Goal: Book appointment/travel/reservation

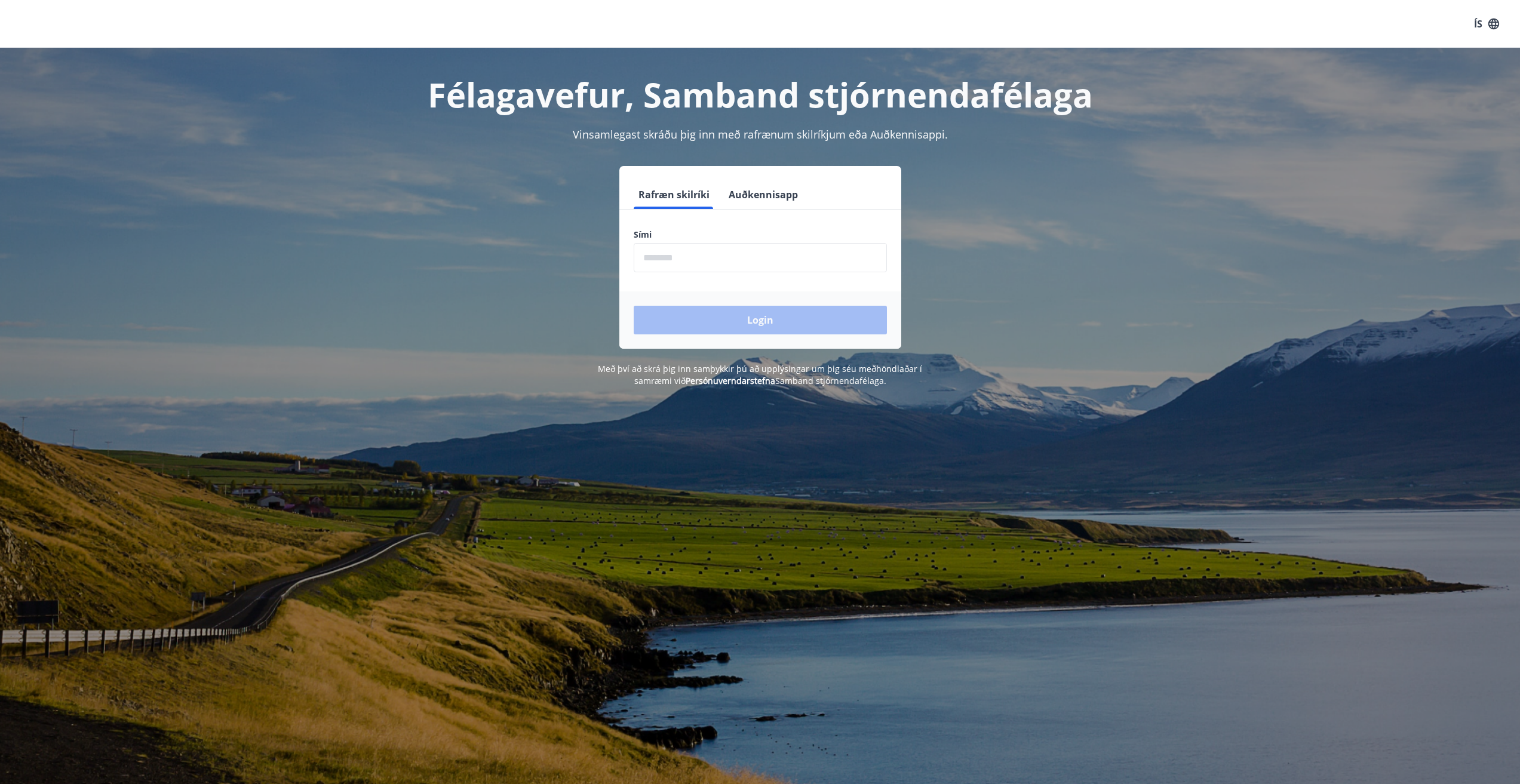
click at [746, 264] on input "phone" at bounding box center [760, 257] width 253 height 29
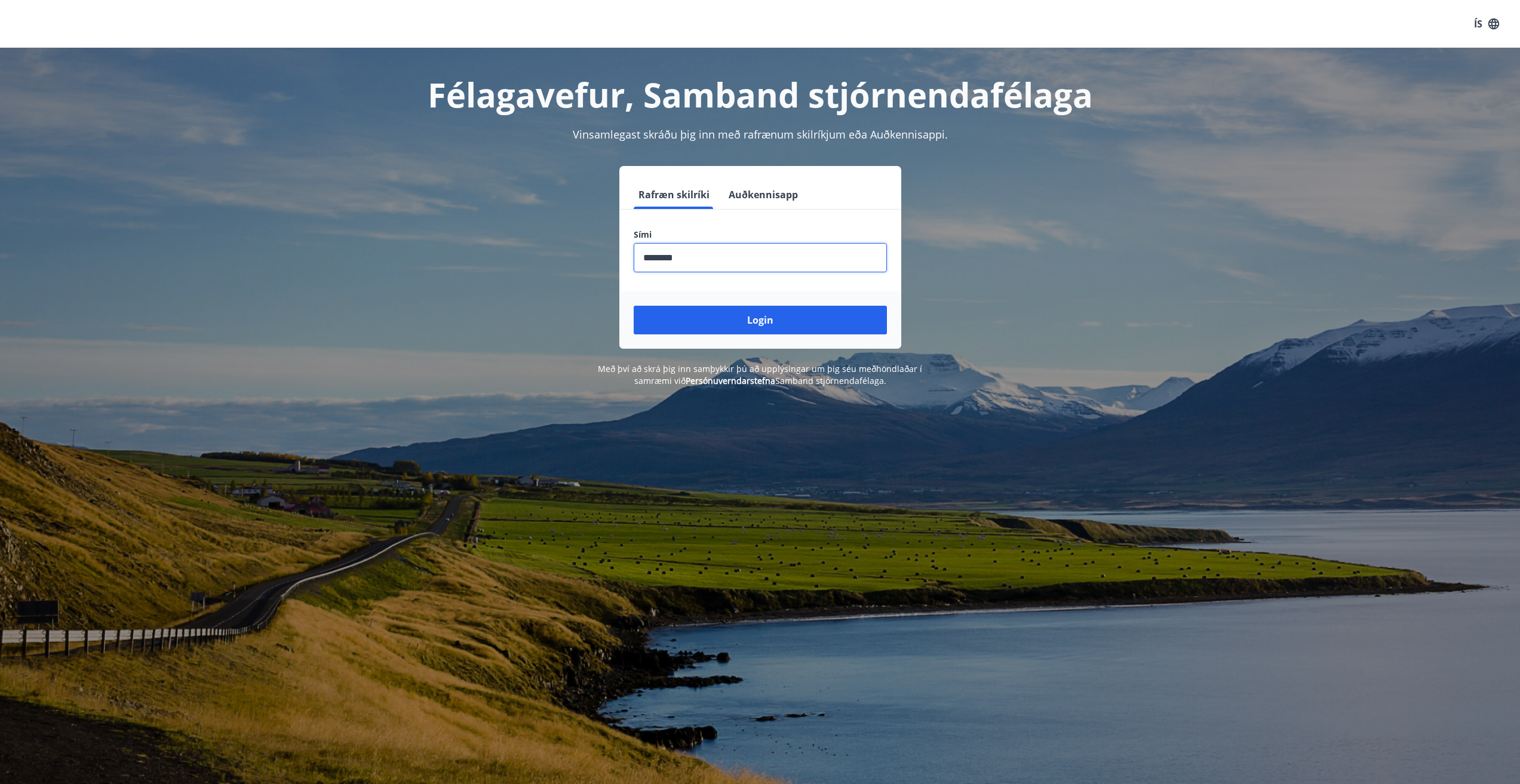
type input "********"
click at [634, 305] on button "Login" at bounding box center [760, 319] width 253 height 28
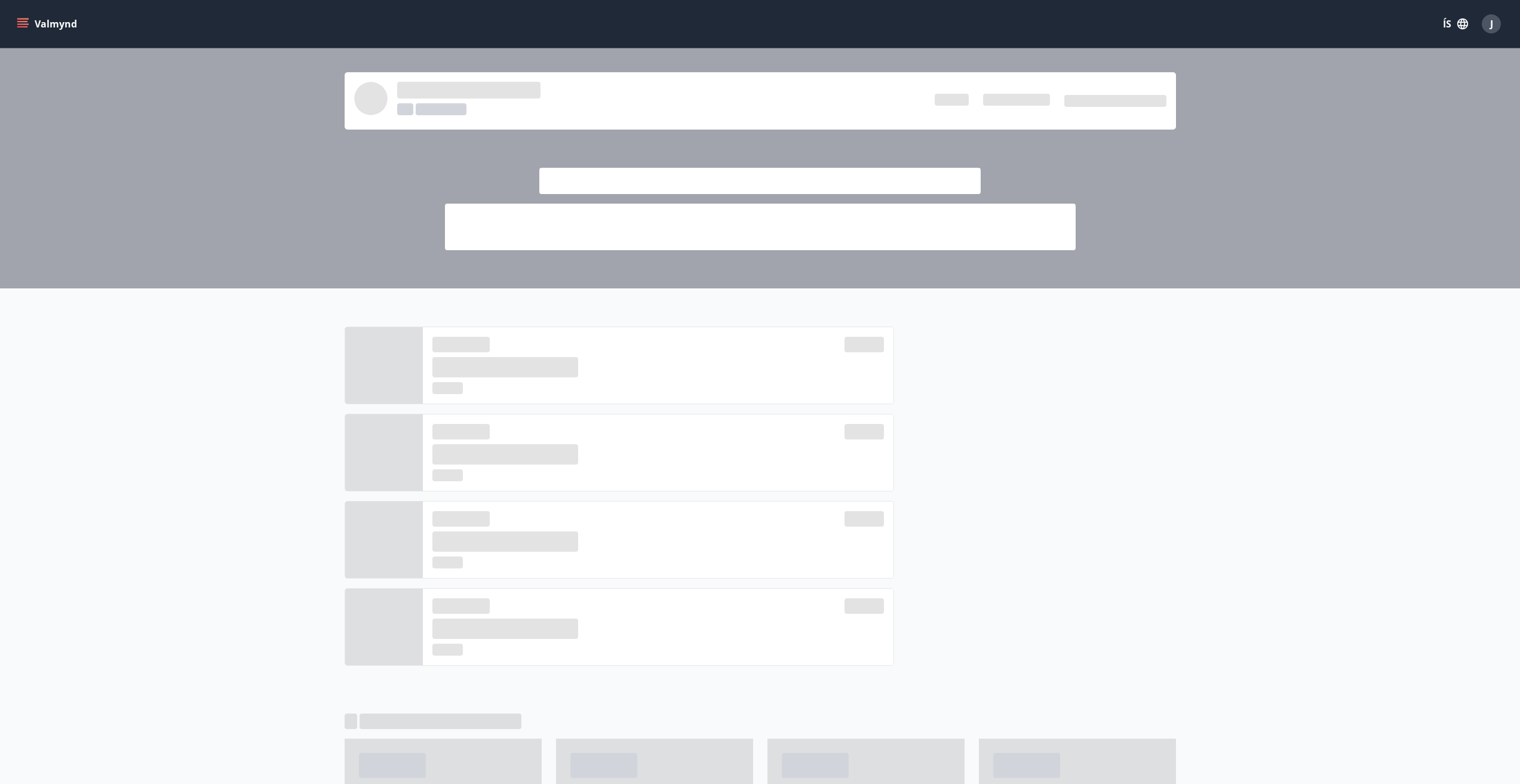
click at [27, 24] on icon "menu" at bounding box center [23, 23] width 13 height 1
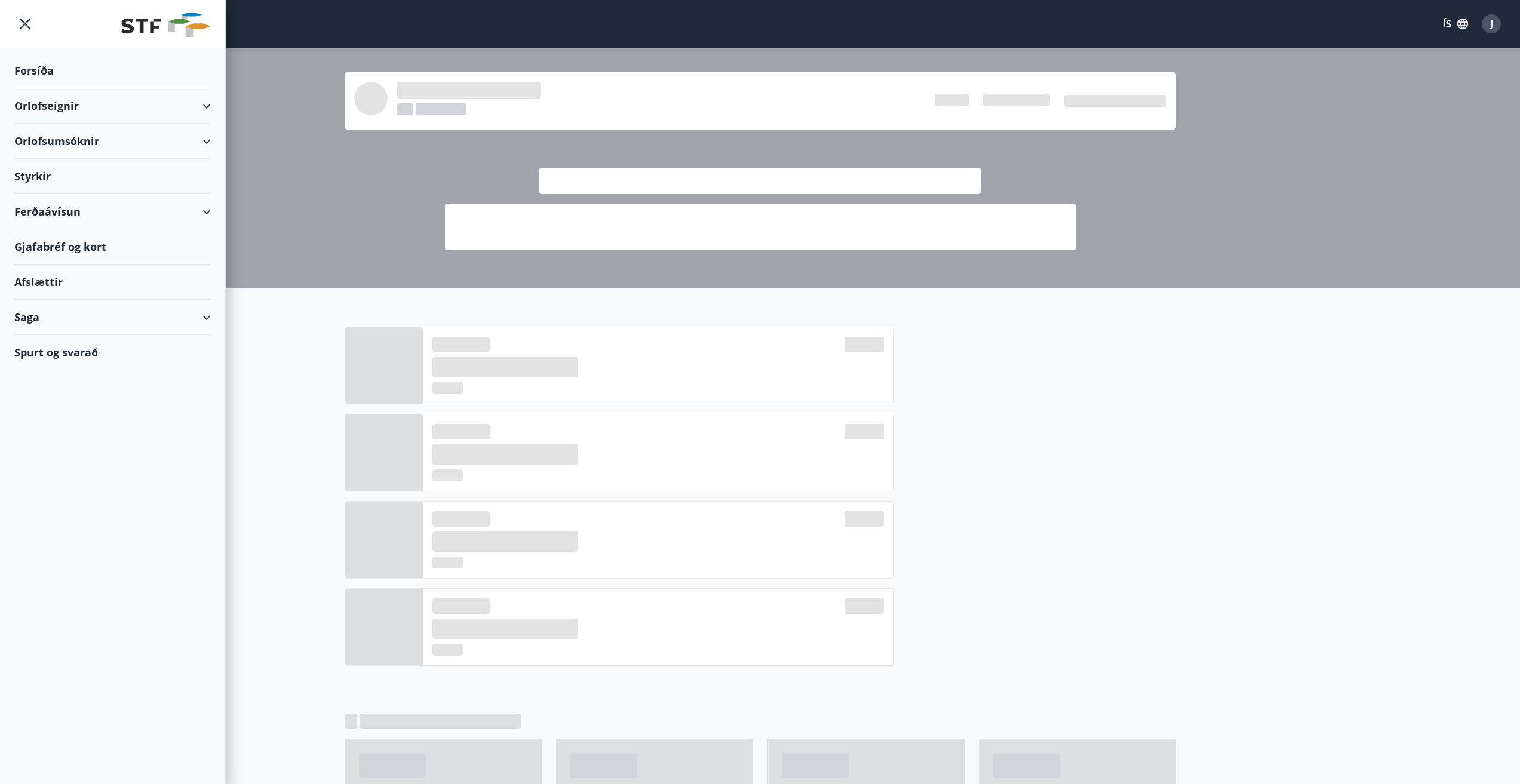
click at [58, 103] on div "Orlofseignir" at bounding box center [112, 106] width 197 height 35
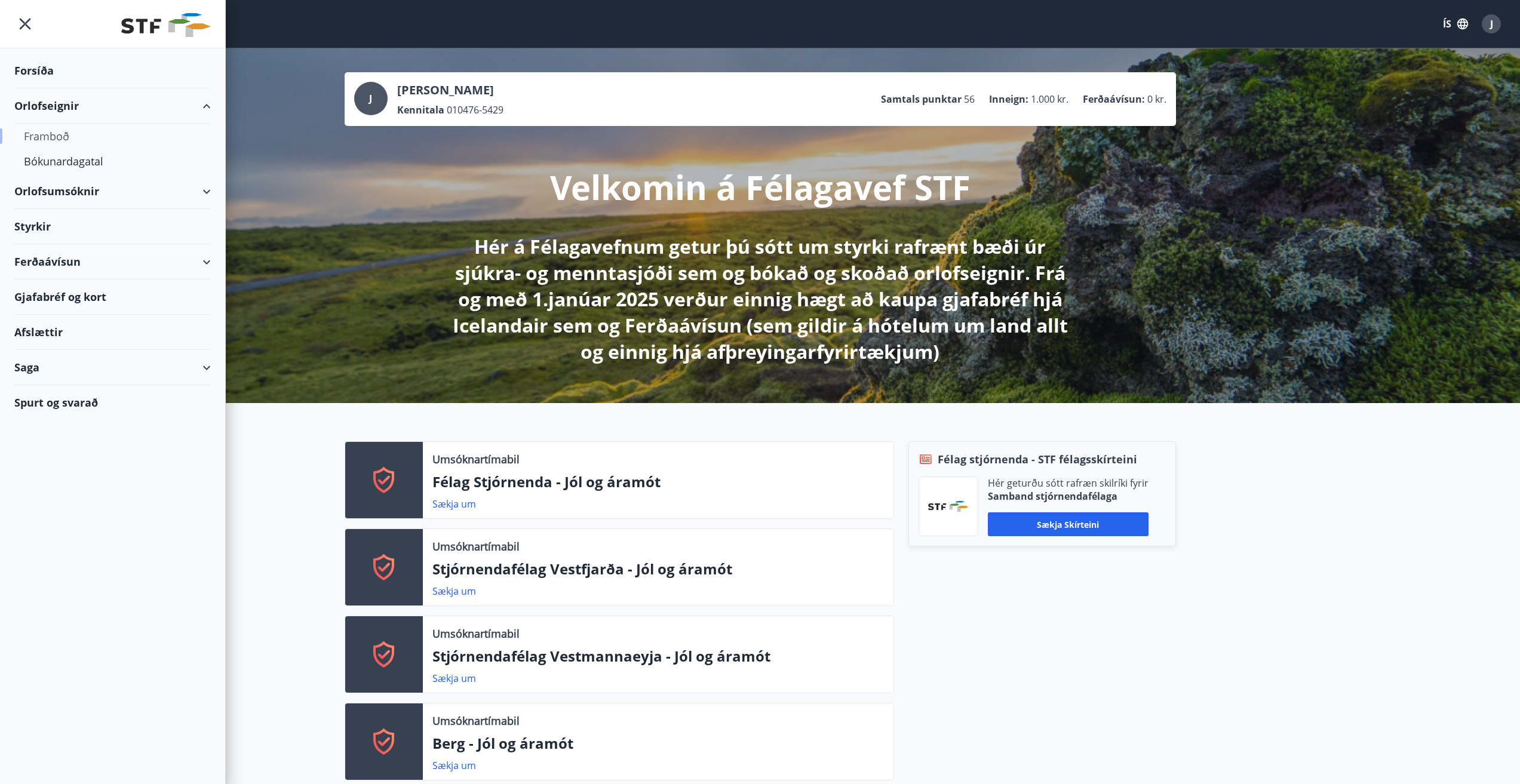
click at [50, 133] on div "Framboð" at bounding box center [112, 136] width 178 height 25
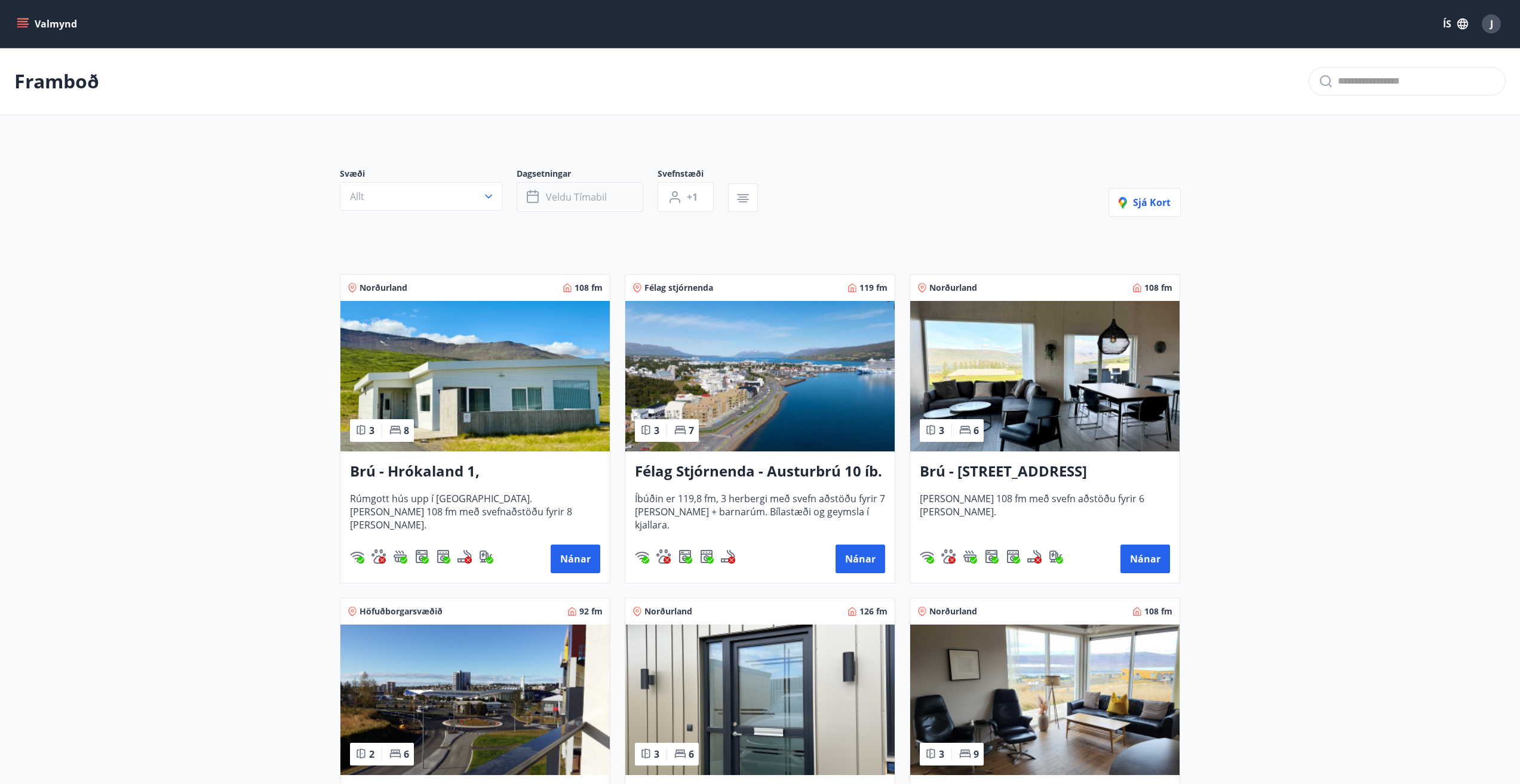
click at [561, 202] on span "Veldu tímabil" at bounding box center [576, 196] width 61 height 13
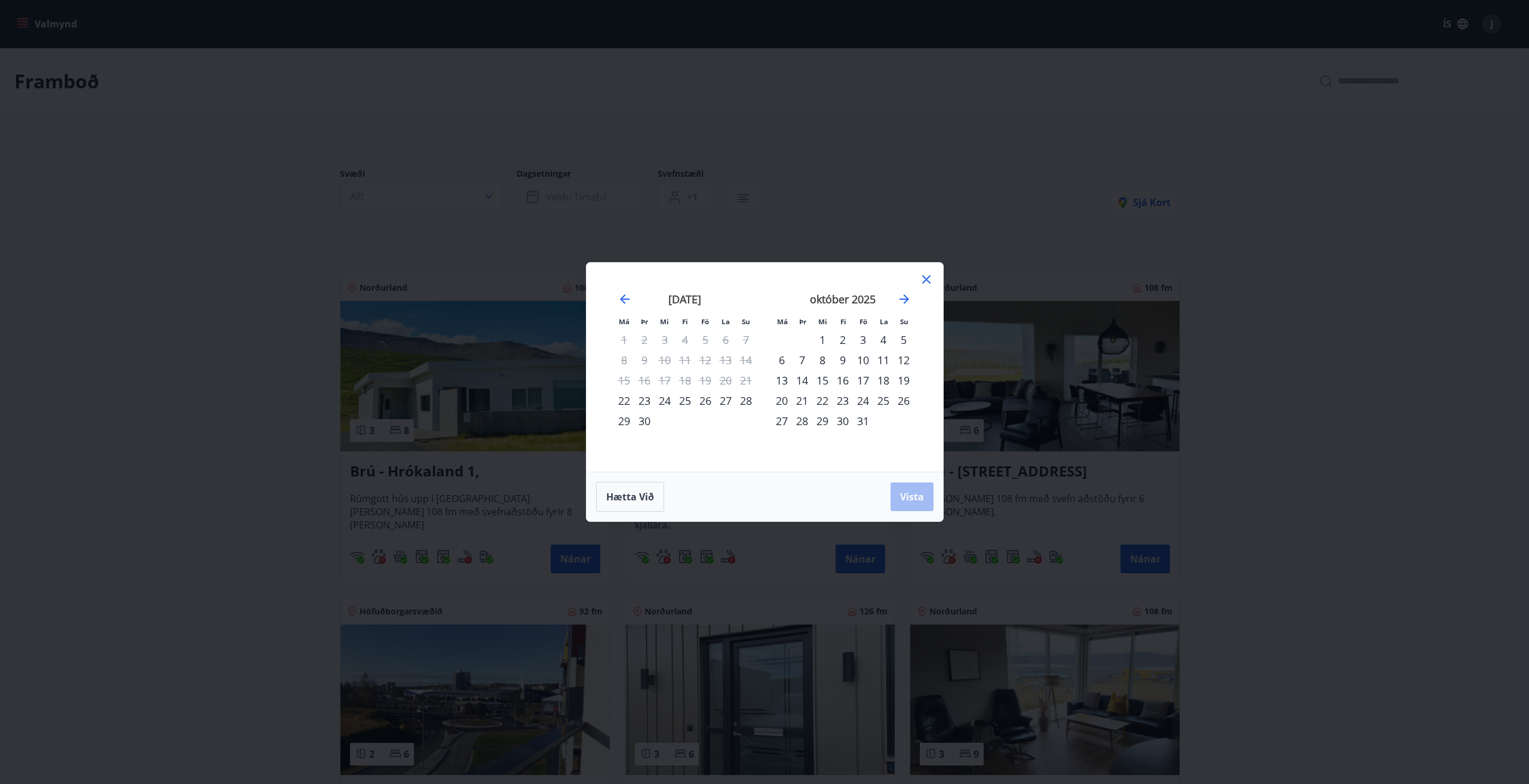
click at [702, 400] on div "26" at bounding box center [705, 401] width 21 height 21
click at [746, 398] on div "28" at bounding box center [746, 401] width 21 height 21
click at [897, 494] on button "Vista" at bounding box center [912, 496] width 43 height 28
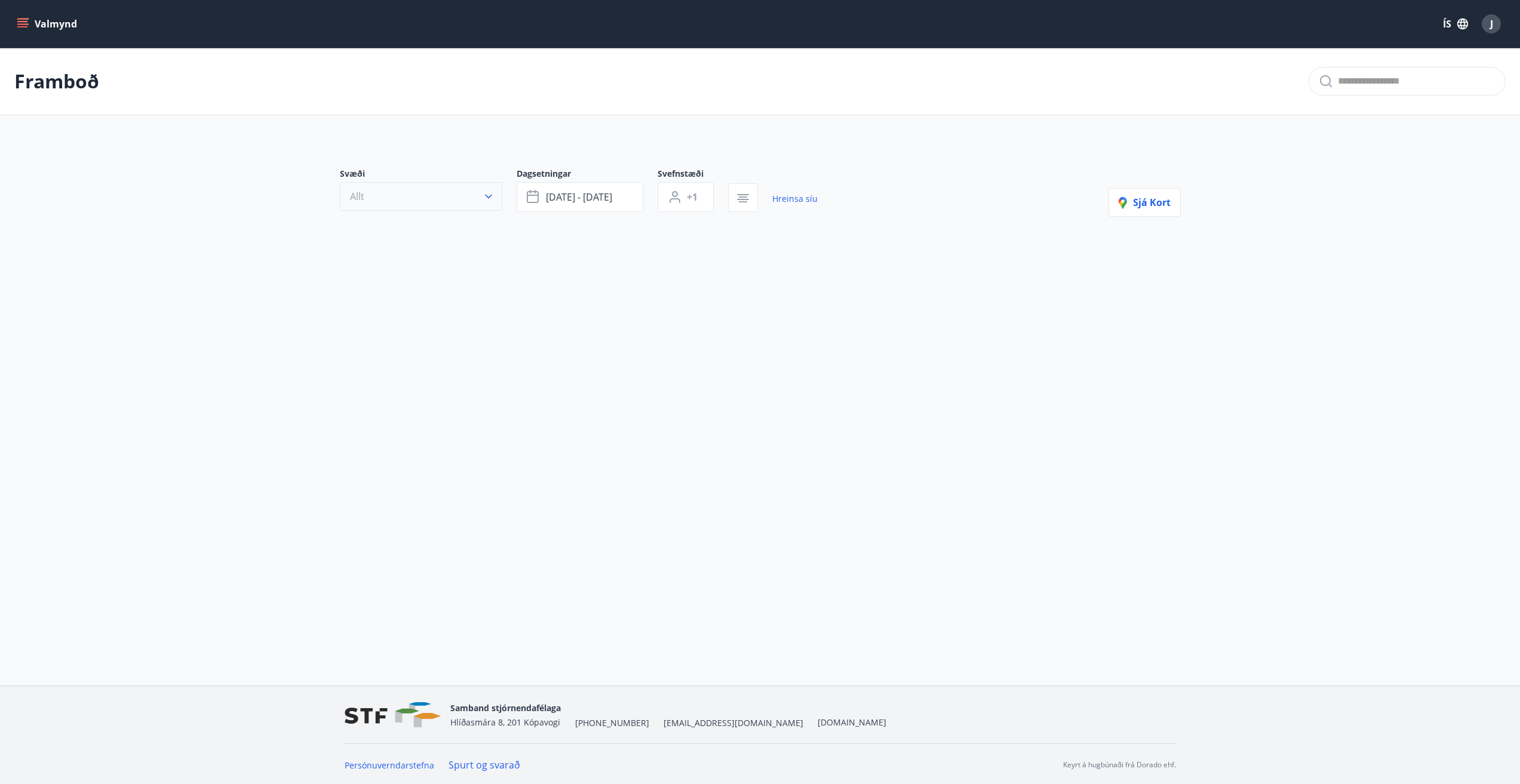
click at [487, 204] on button "Allt" at bounding box center [421, 196] width 162 height 28
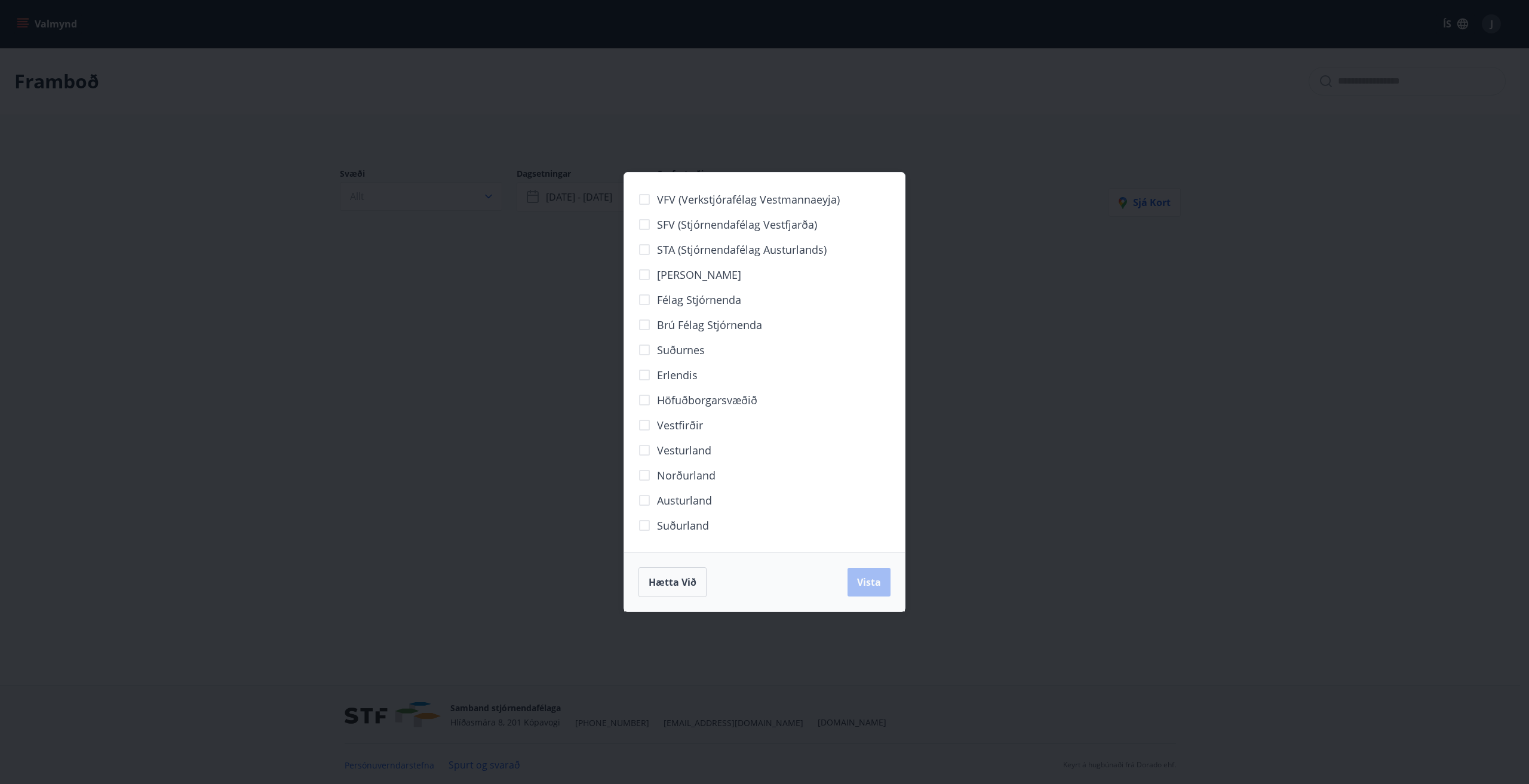
click at [1098, 402] on div "VFV (Verkstjórafélag Vestmannaeyja) SFV (Stjórnendafélag Vestfjarða) STA (Stjór…" at bounding box center [764, 392] width 1529 height 784
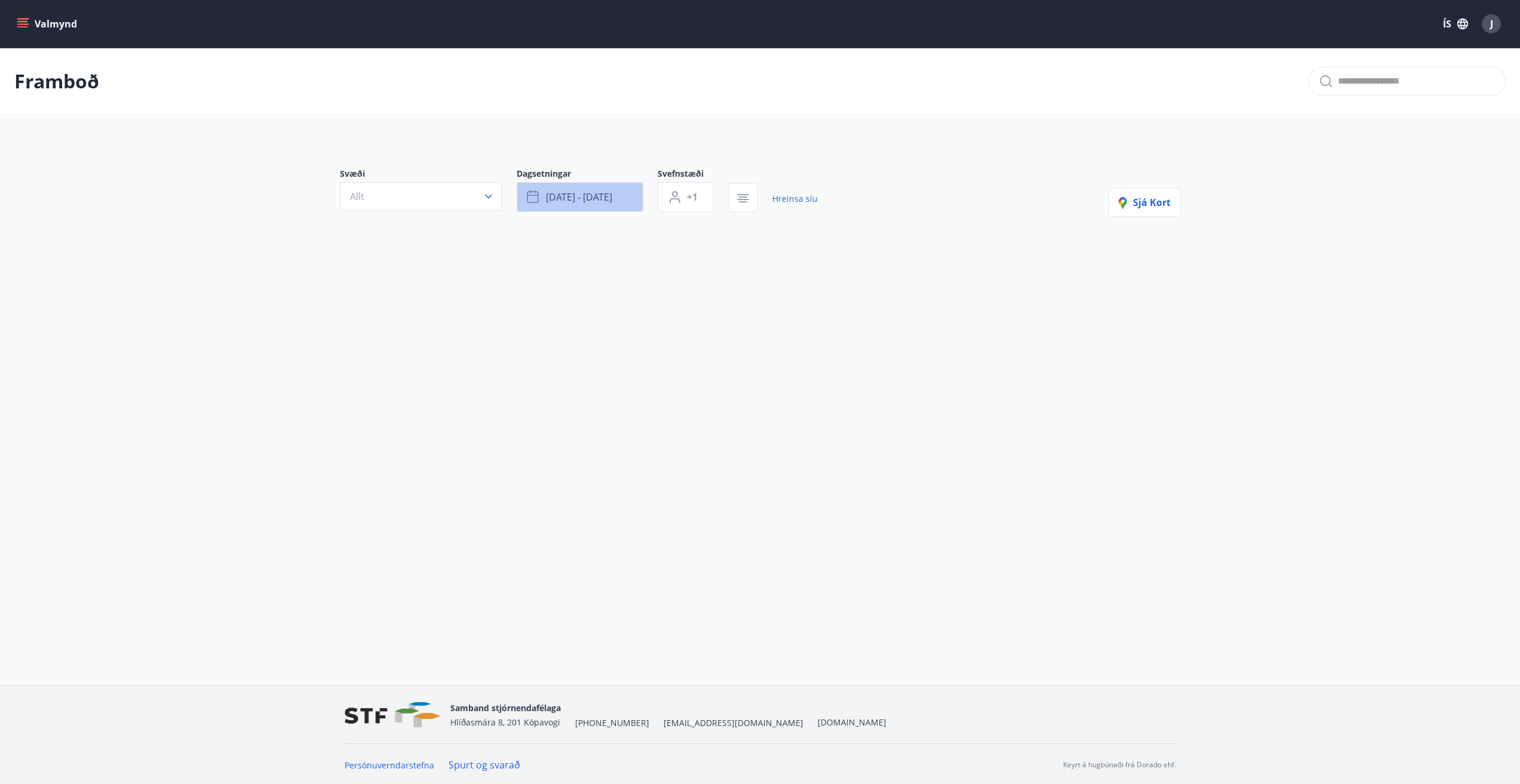
click at [568, 199] on span "[DATE] - [DATE]" at bounding box center [578, 196] width 66 height 13
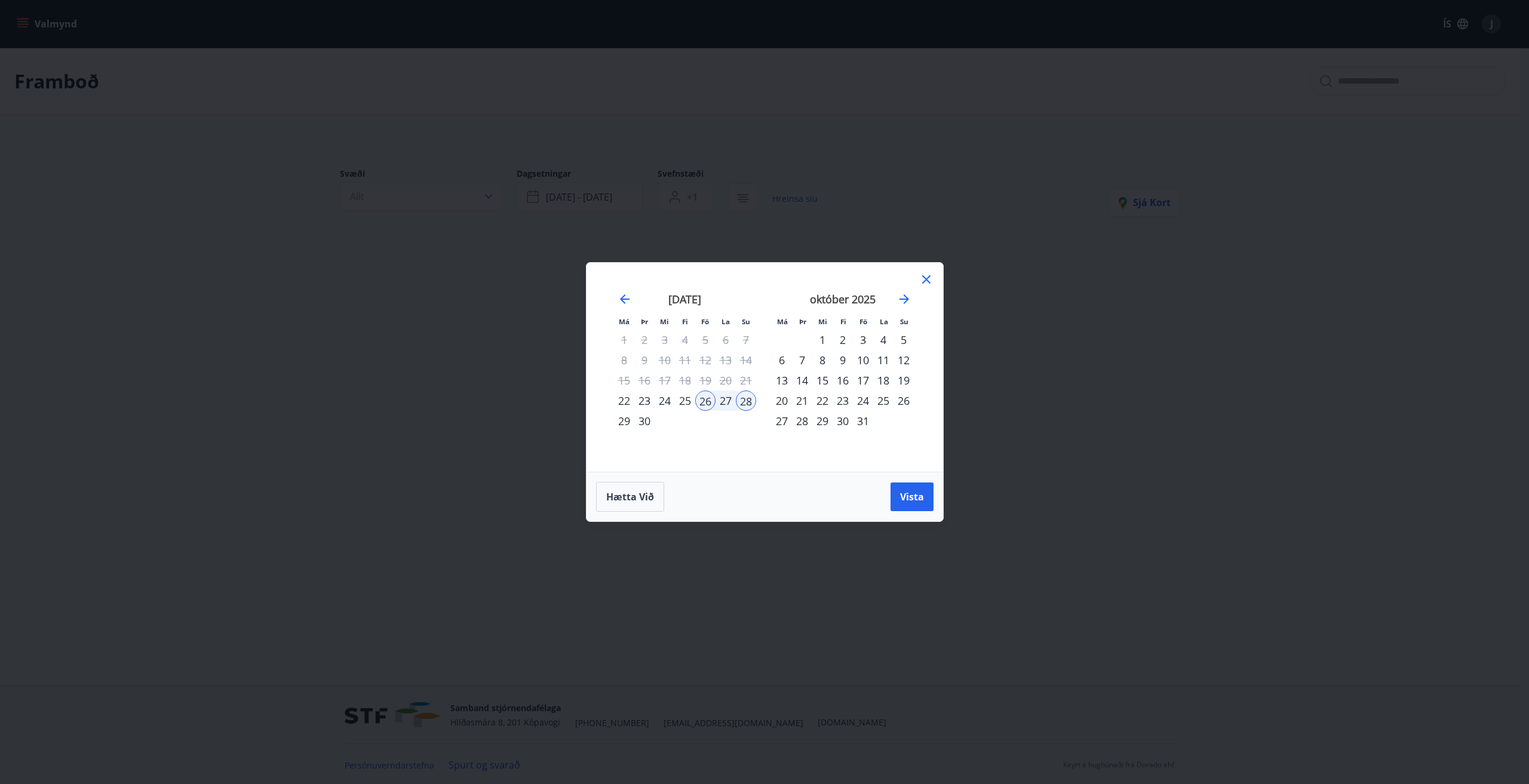
click at [683, 398] on div "25" at bounding box center [686, 401] width 21 height 21
click at [893, 492] on button "Vista" at bounding box center [912, 496] width 43 height 28
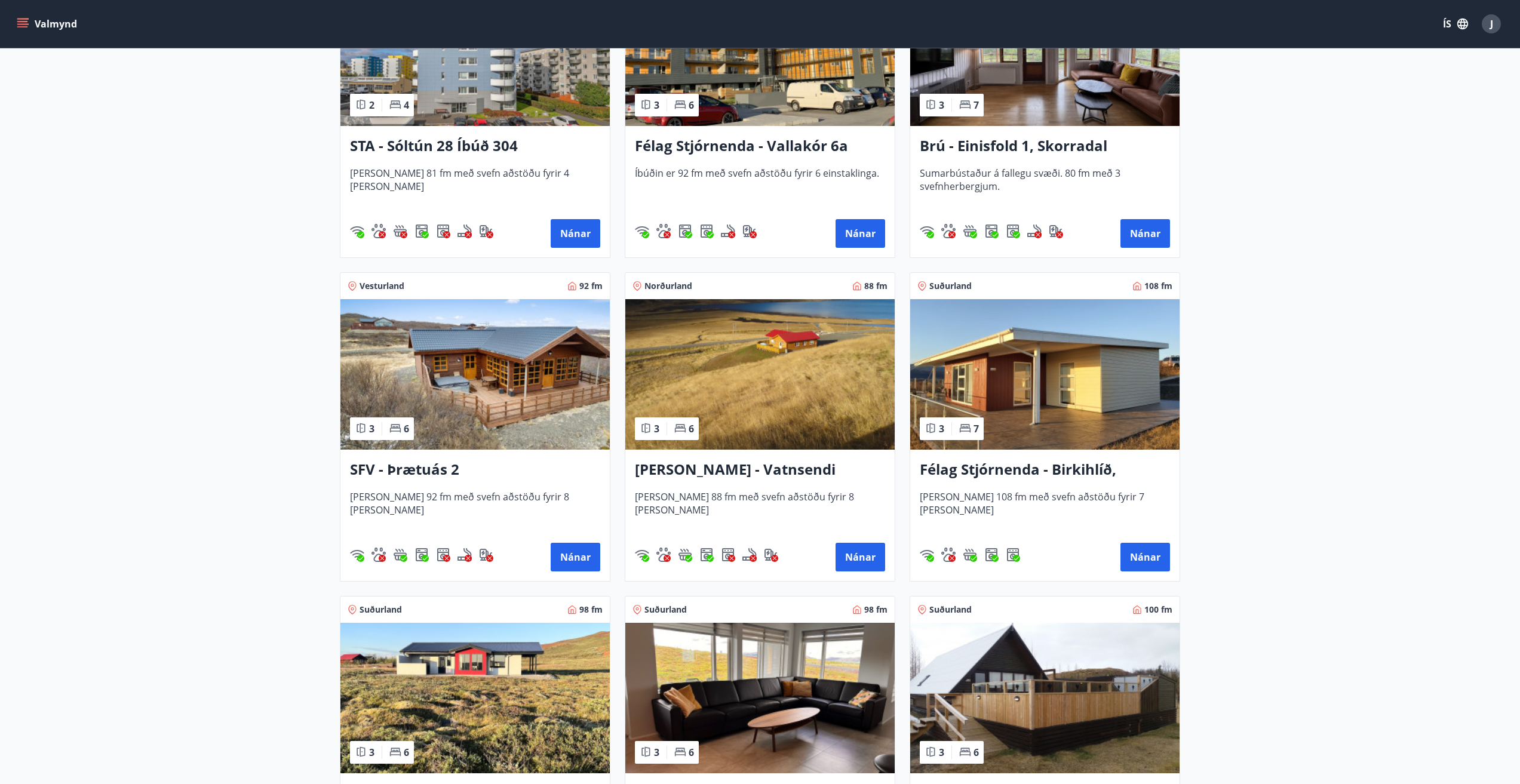
scroll to position [1072, 0]
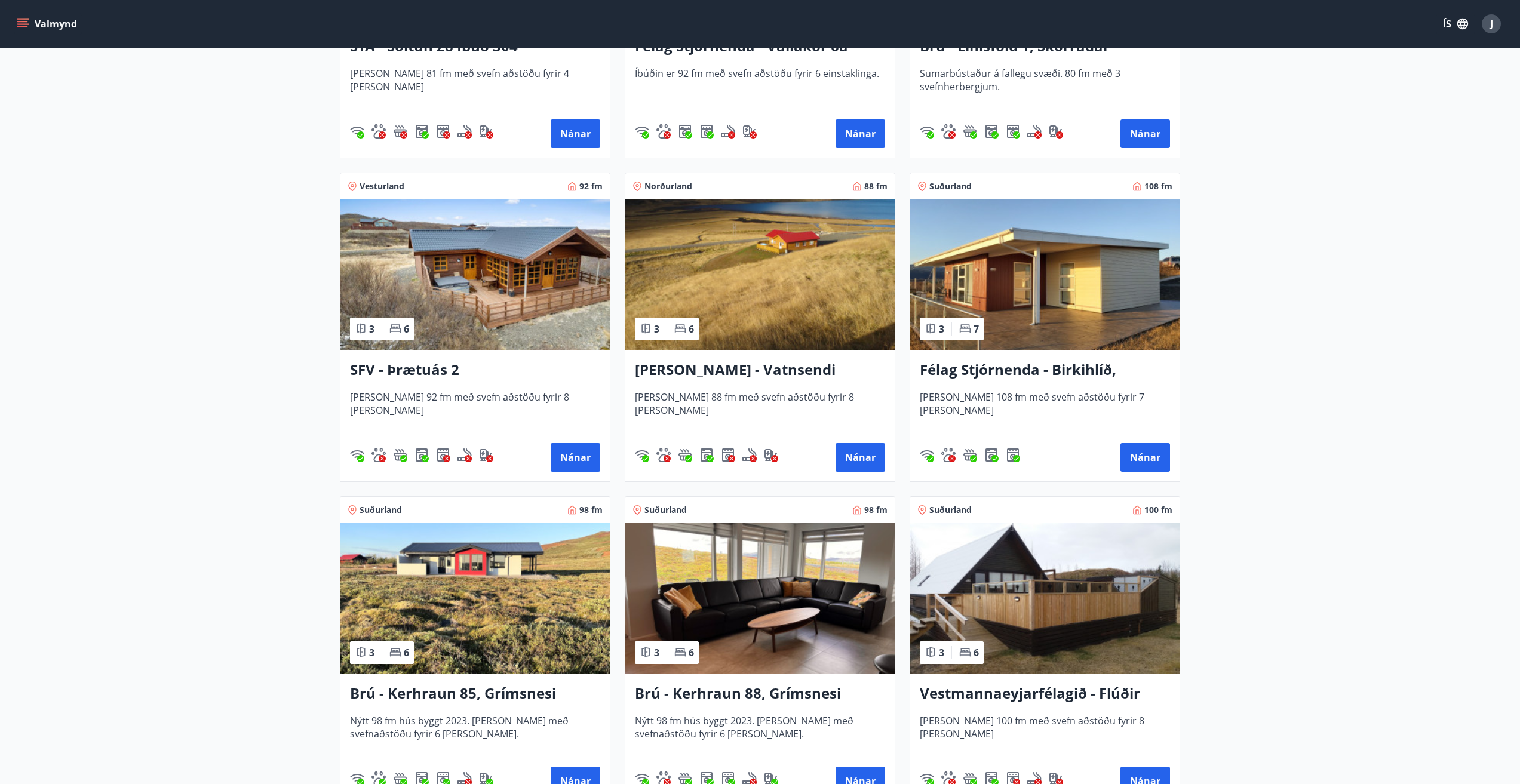
click at [1125, 271] on img at bounding box center [1045, 274] width 269 height 150
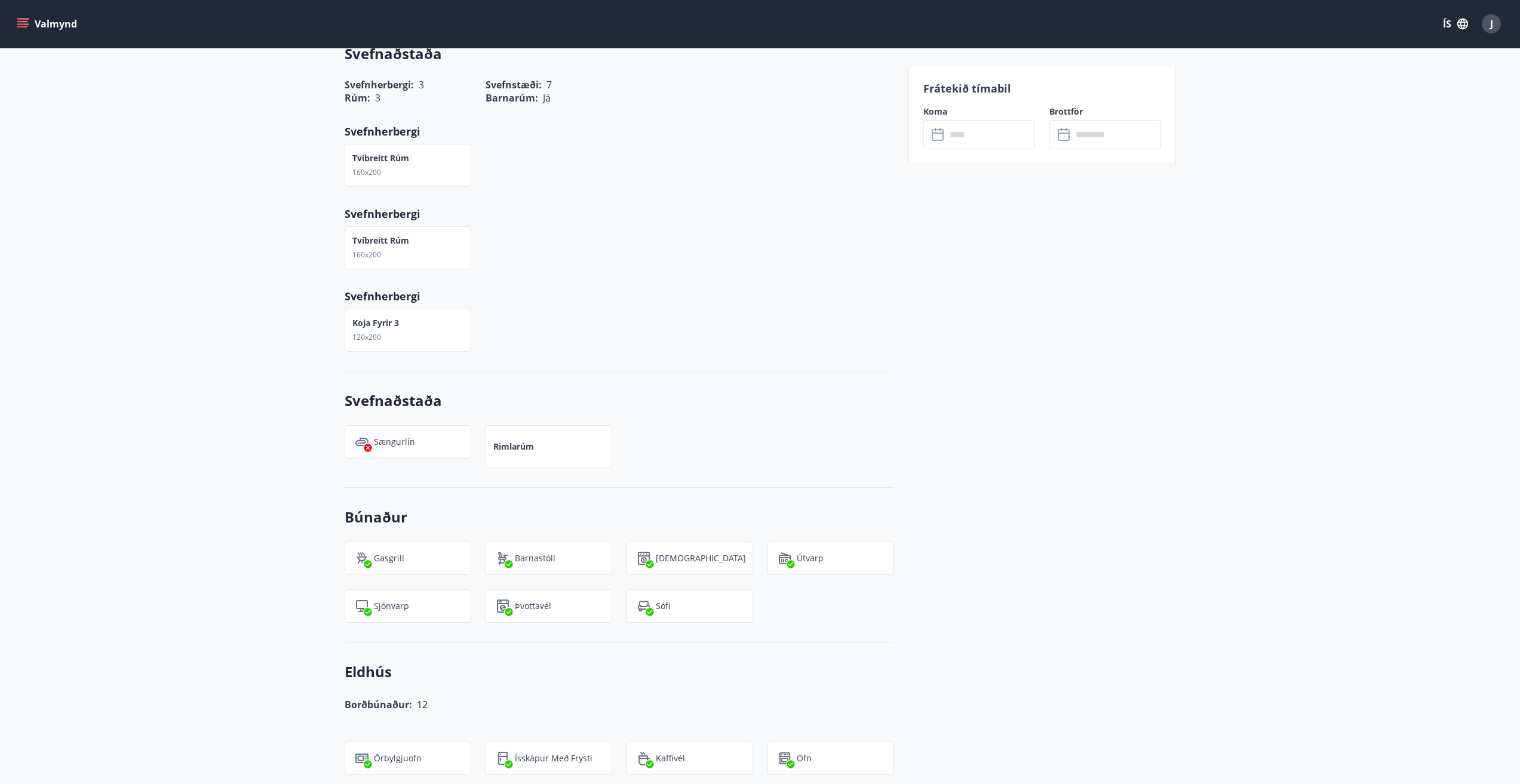
scroll to position [628, 0]
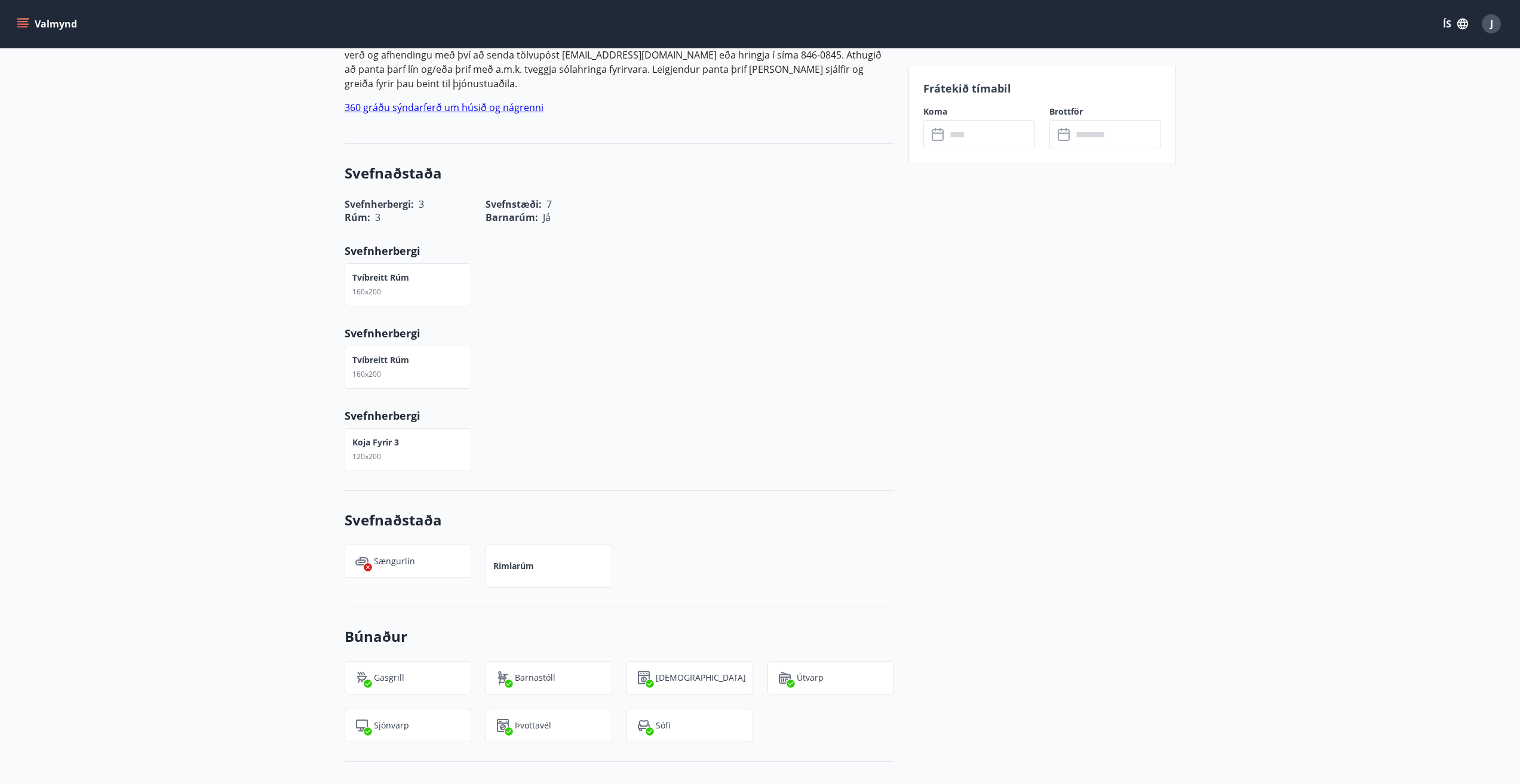
click at [1004, 162] on div "Frátekið tímabil Koma ​ ​ Brottför ​ ​" at bounding box center [1043, 752] width 268 height 1969
click at [999, 138] on input "text" at bounding box center [991, 135] width 89 height 29
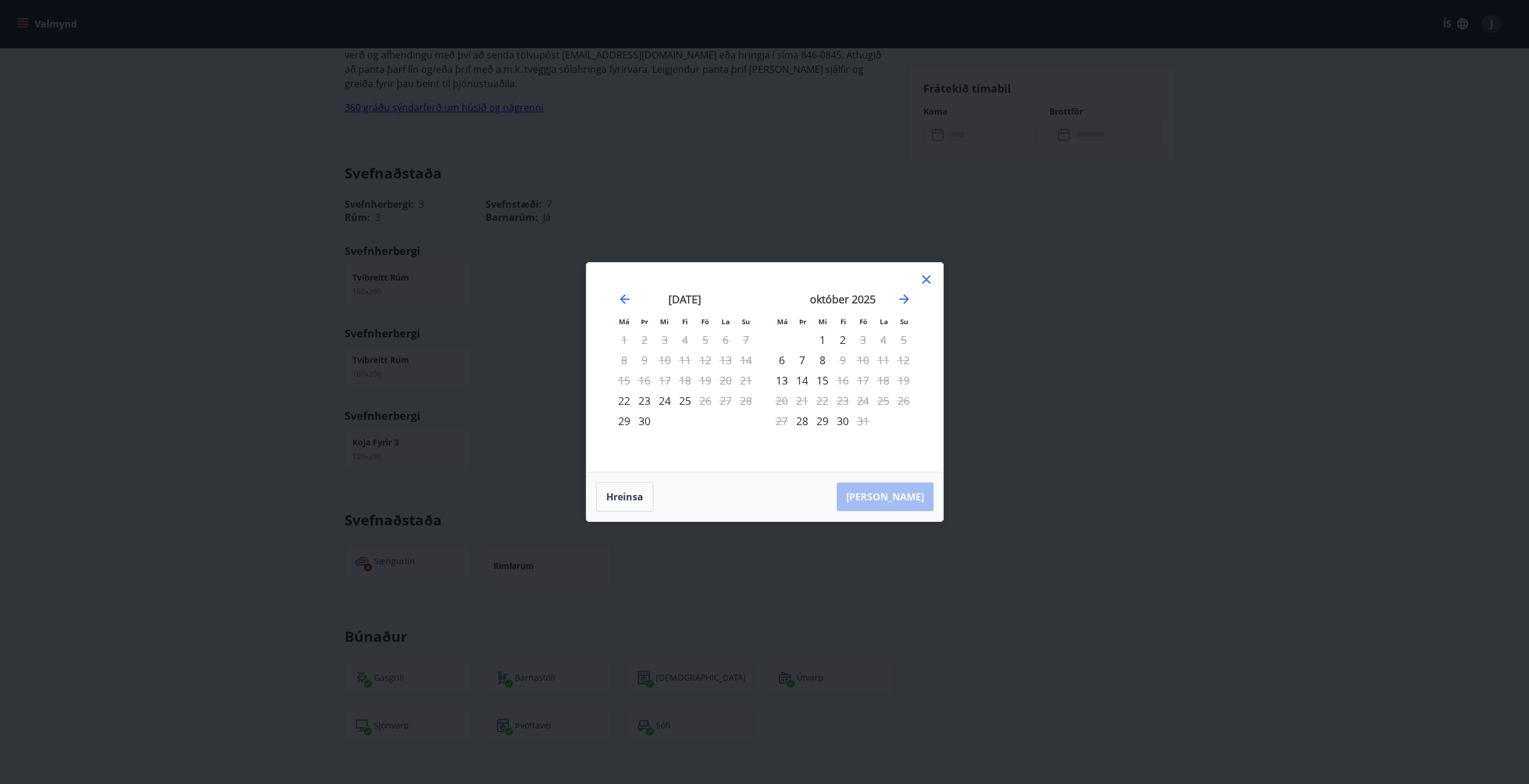
click at [926, 275] on icon at bounding box center [926, 279] width 15 height 15
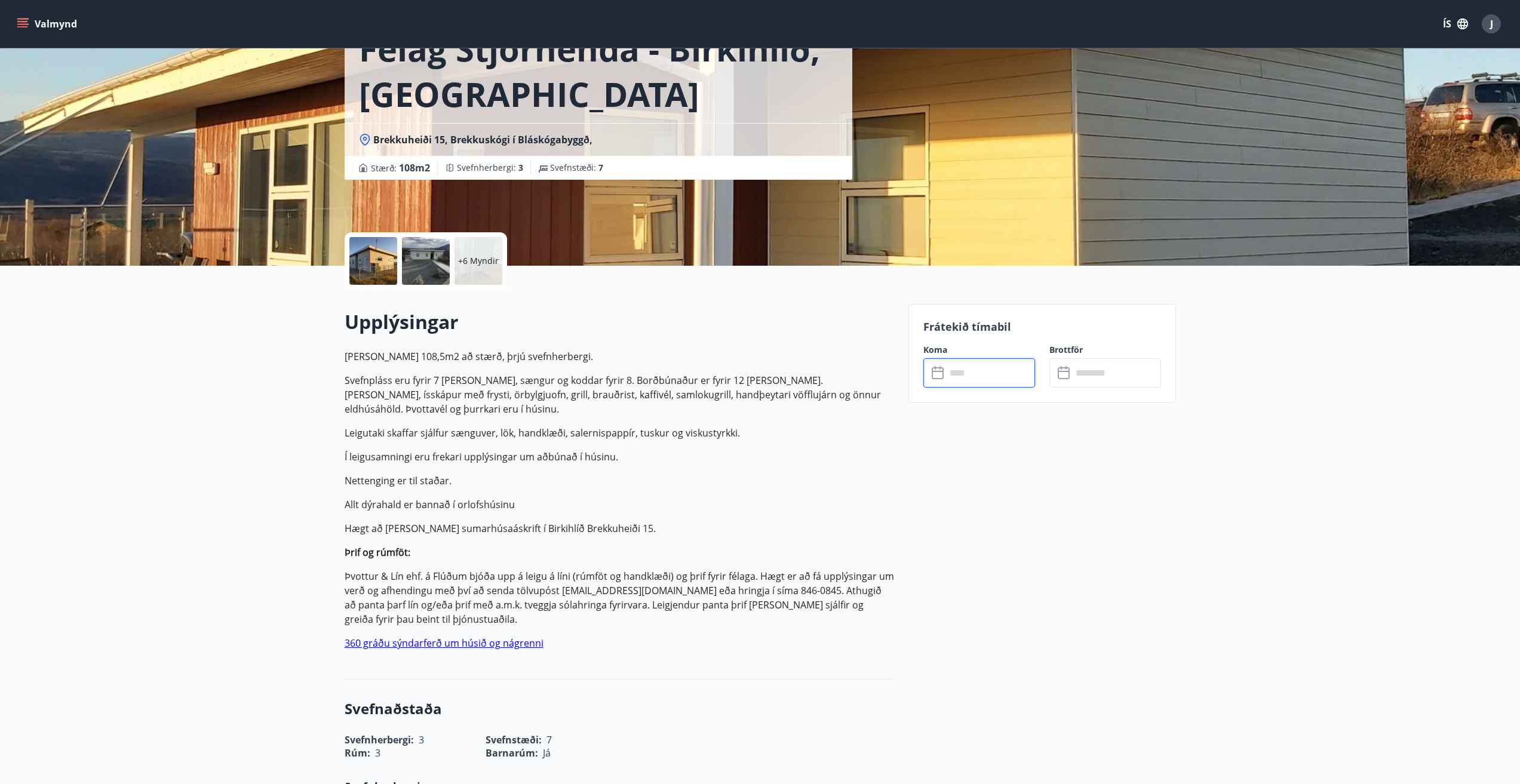
scroll to position [0, 0]
